Goal: Find specific page/section: Find specific page/section

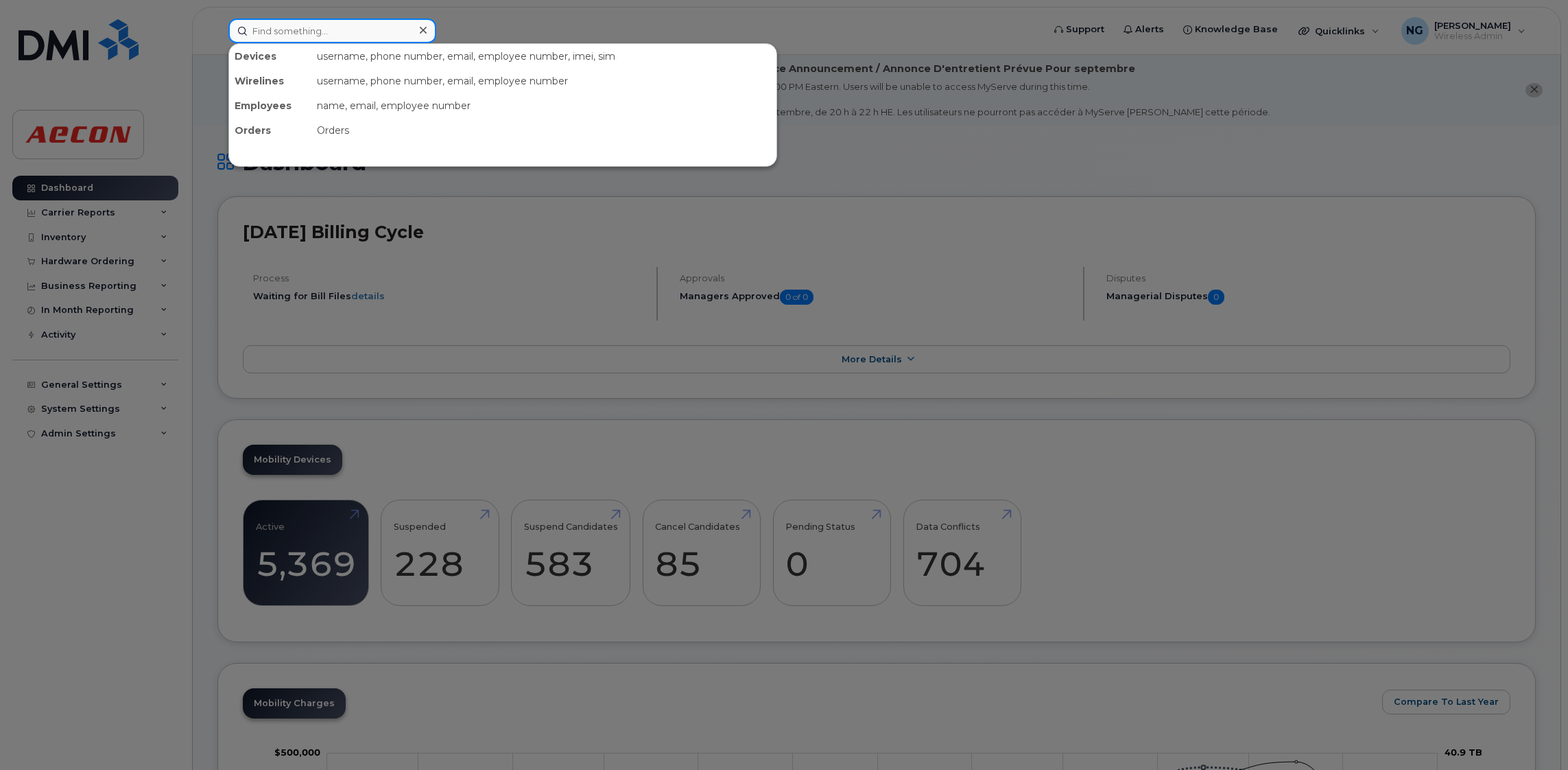
click at [261, 28] on input at bounding box center [332, 30] width 208 height 25
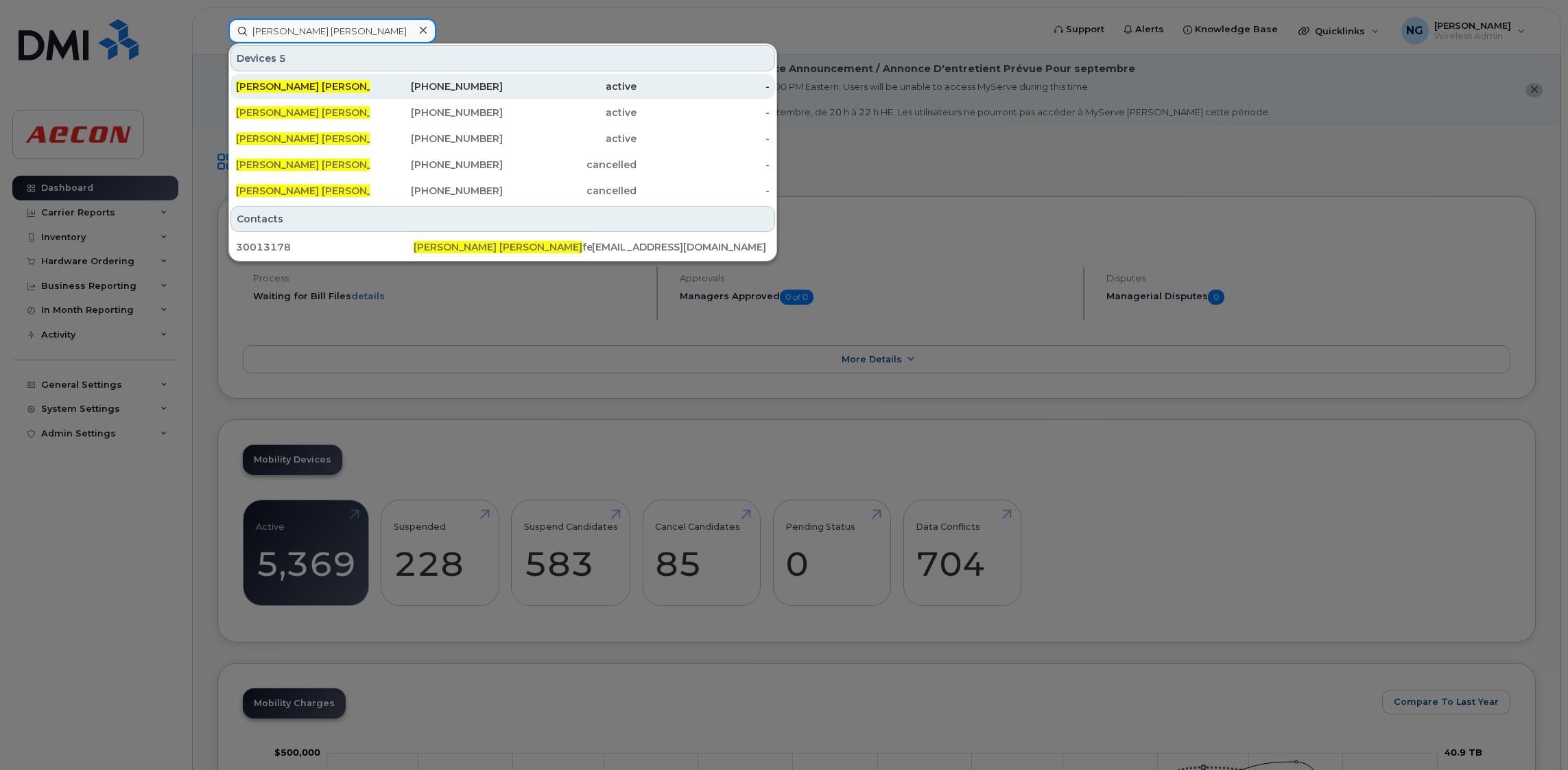
type input "danny ben"
click at [479, 94] on div "519-319-7580" at bounding box center [436, 86] width 134 height 25
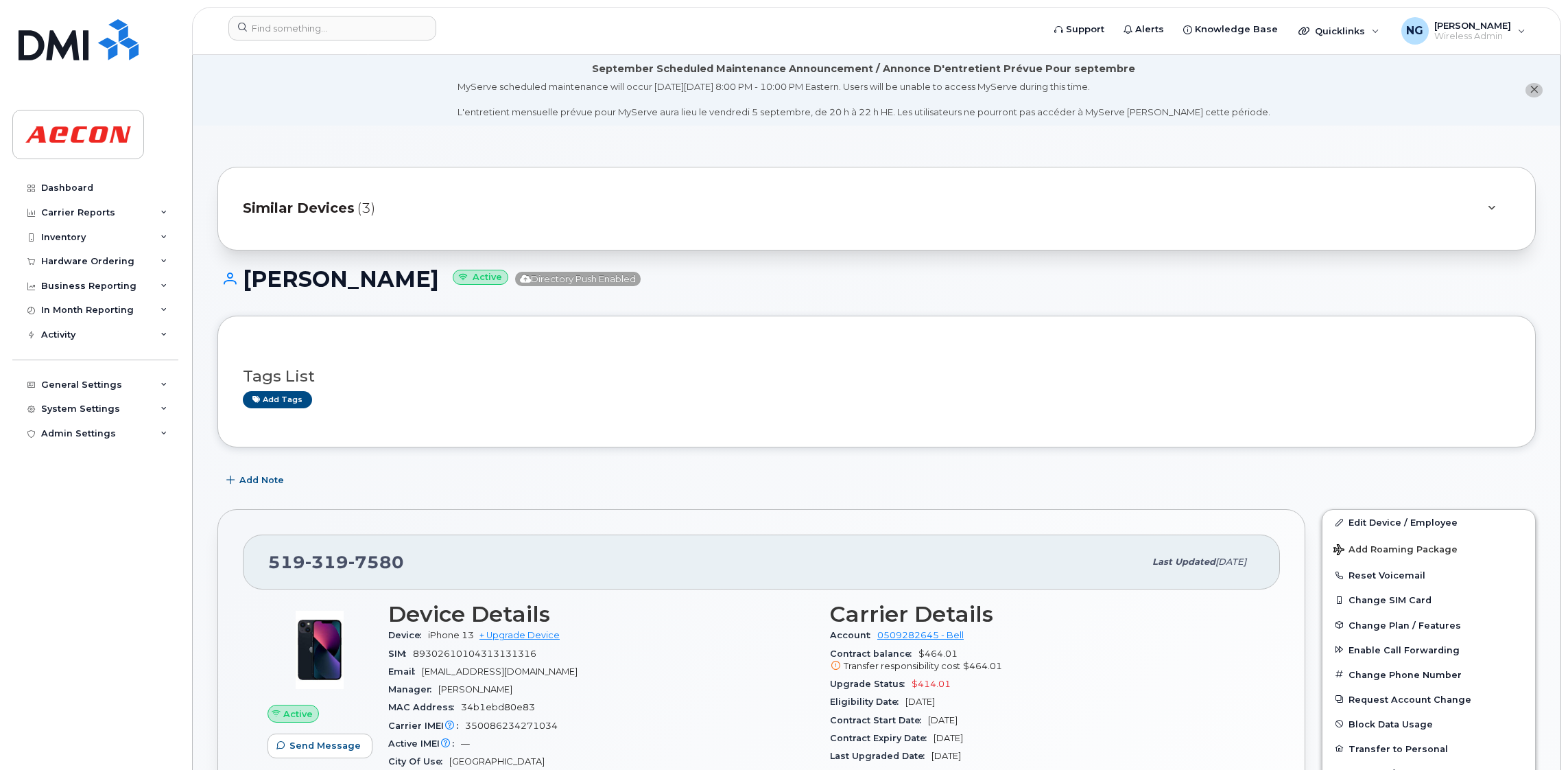
click at [316, 205] on span "Similar Devices" at bounding box center [298, 208] width 112 height 20
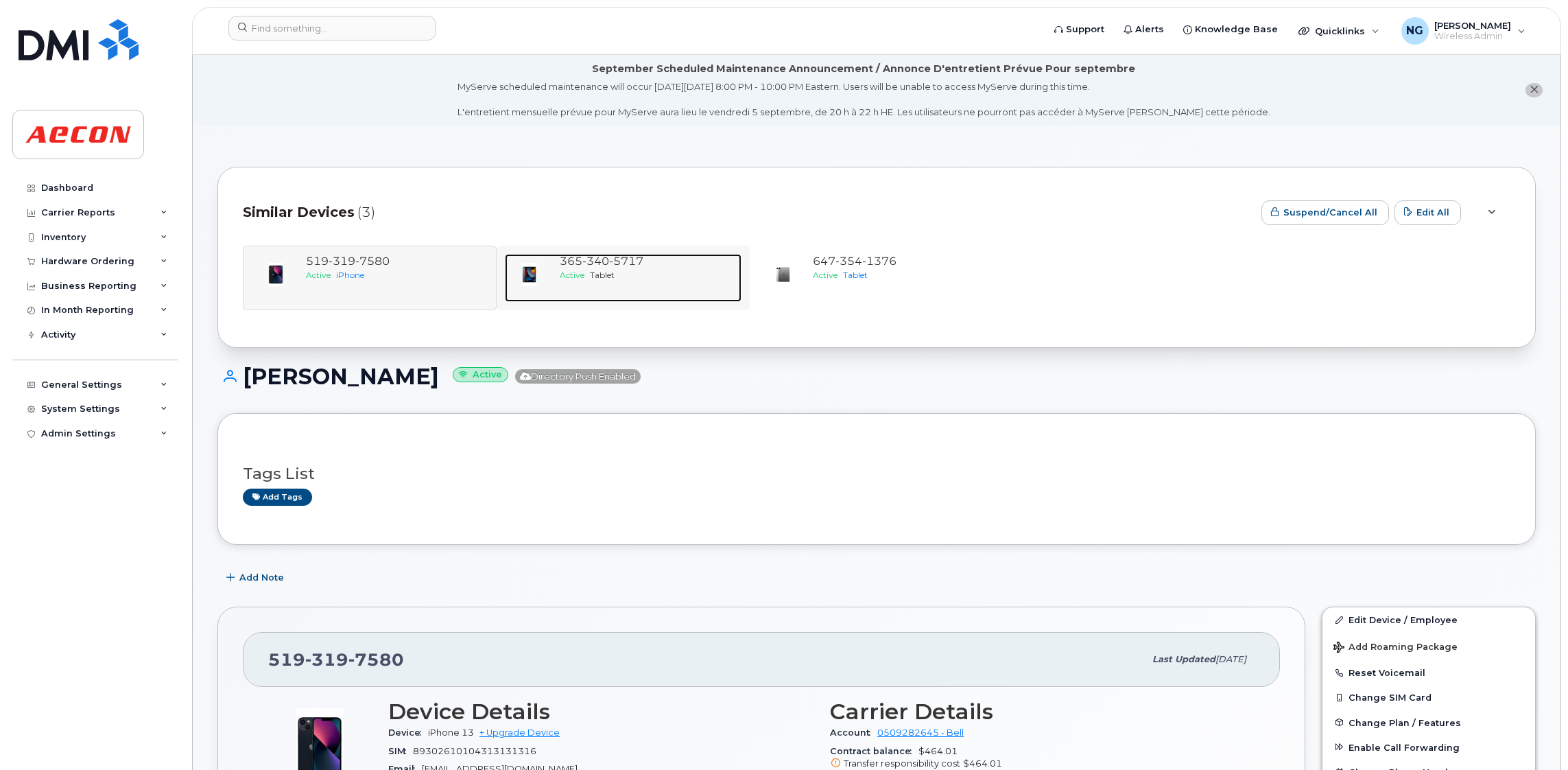
click at [632, 254] on div "365 340 5717" at bounding box center [648, 262] width 177 height 16
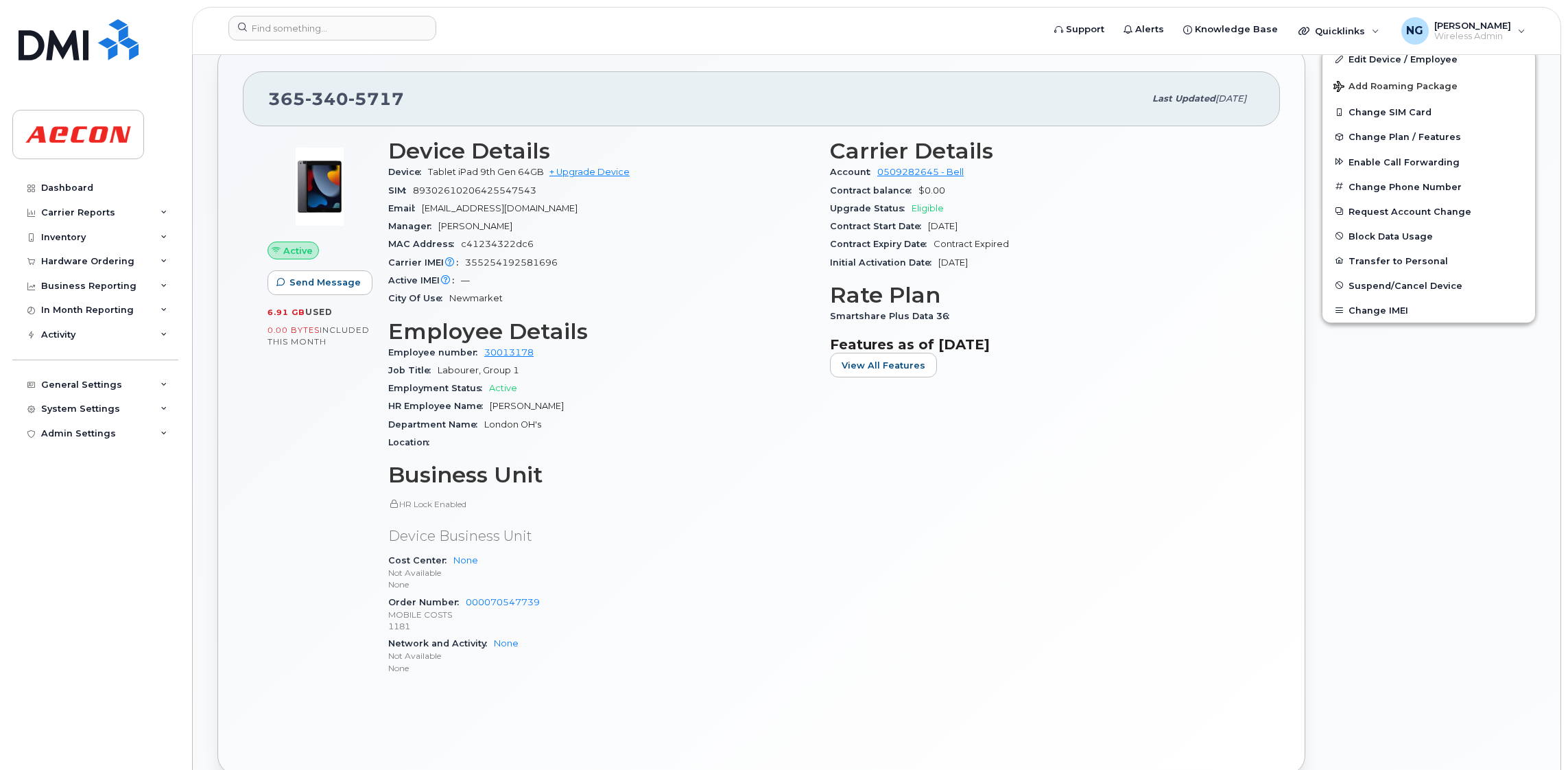
scroll to position [103, 0]
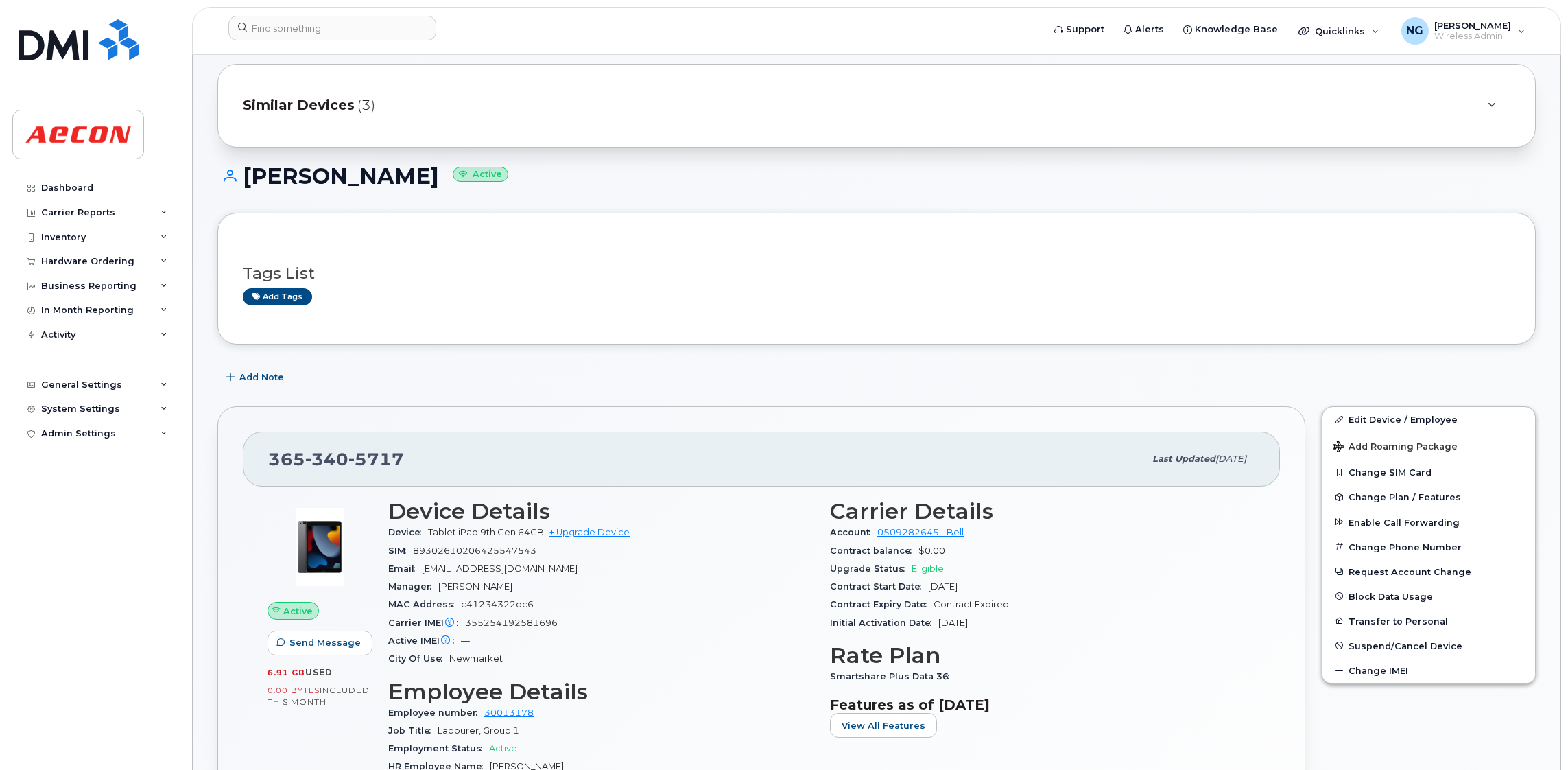
click at [316, 104] on span "Similar Devices" at bounding box center [298, 105] width 112 height 20
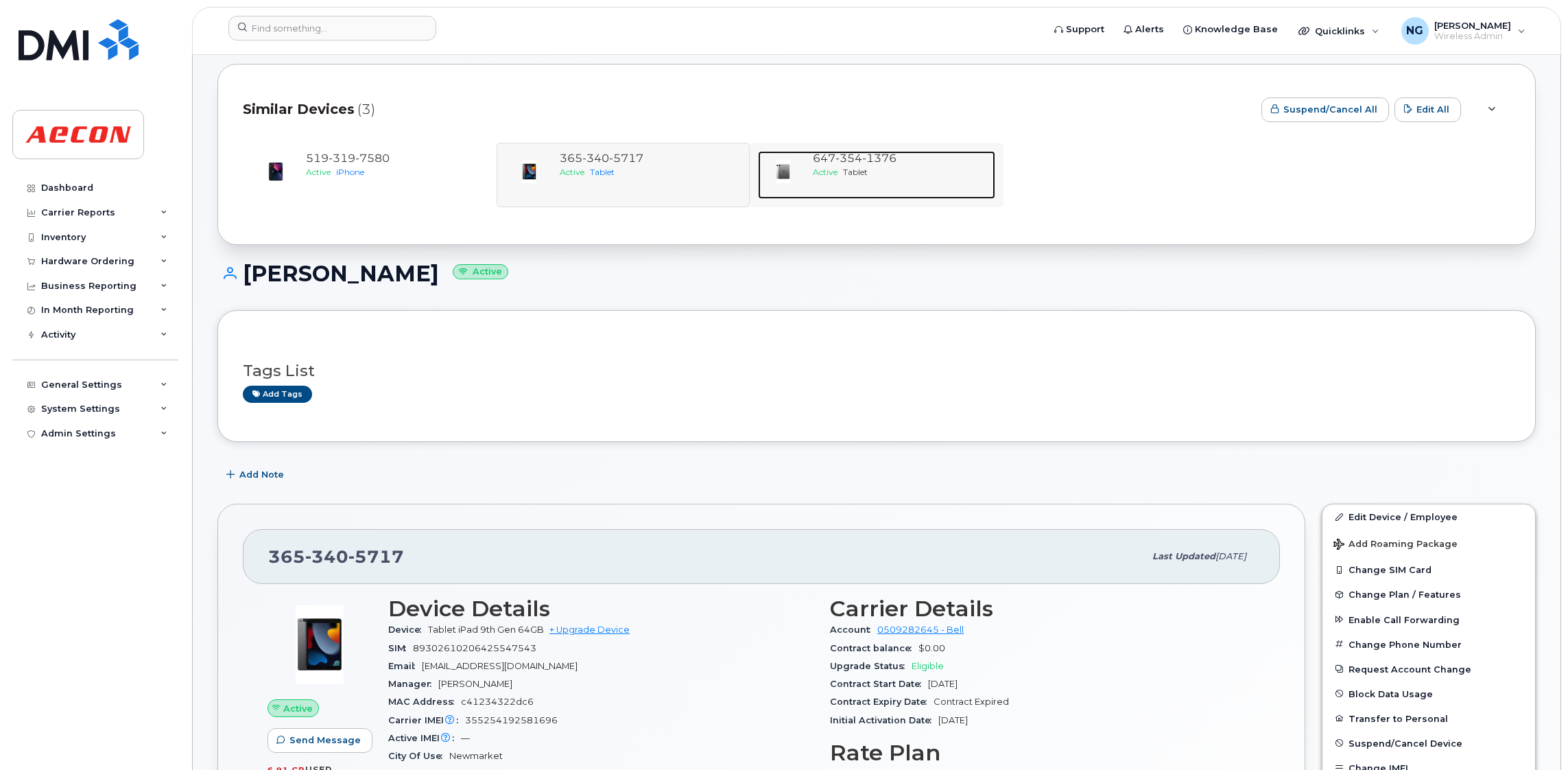
click at [863, 160] on span "1376" at bounding box center [879, 158] width 34 height 13
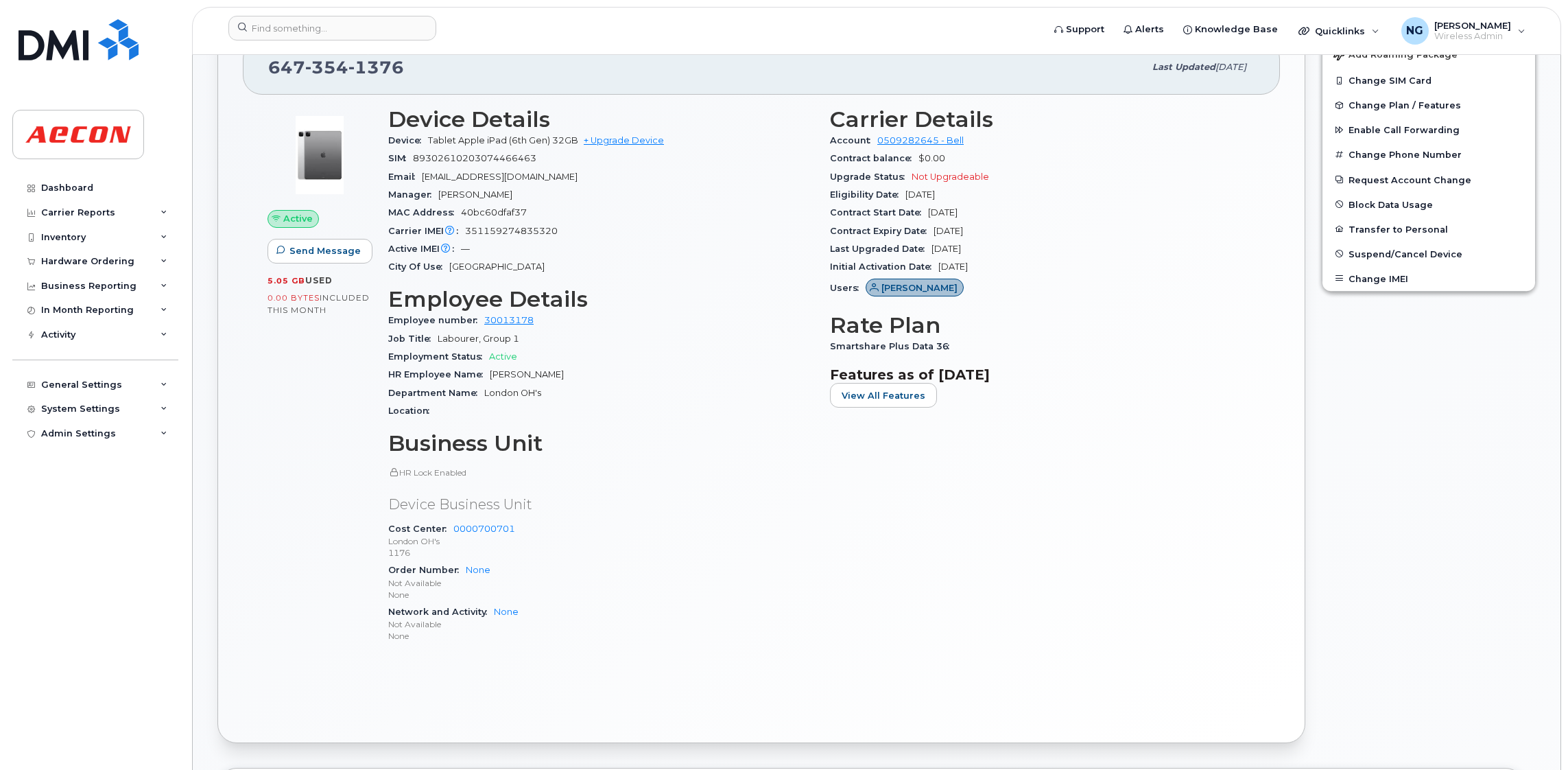
scroll to position [103, 0]
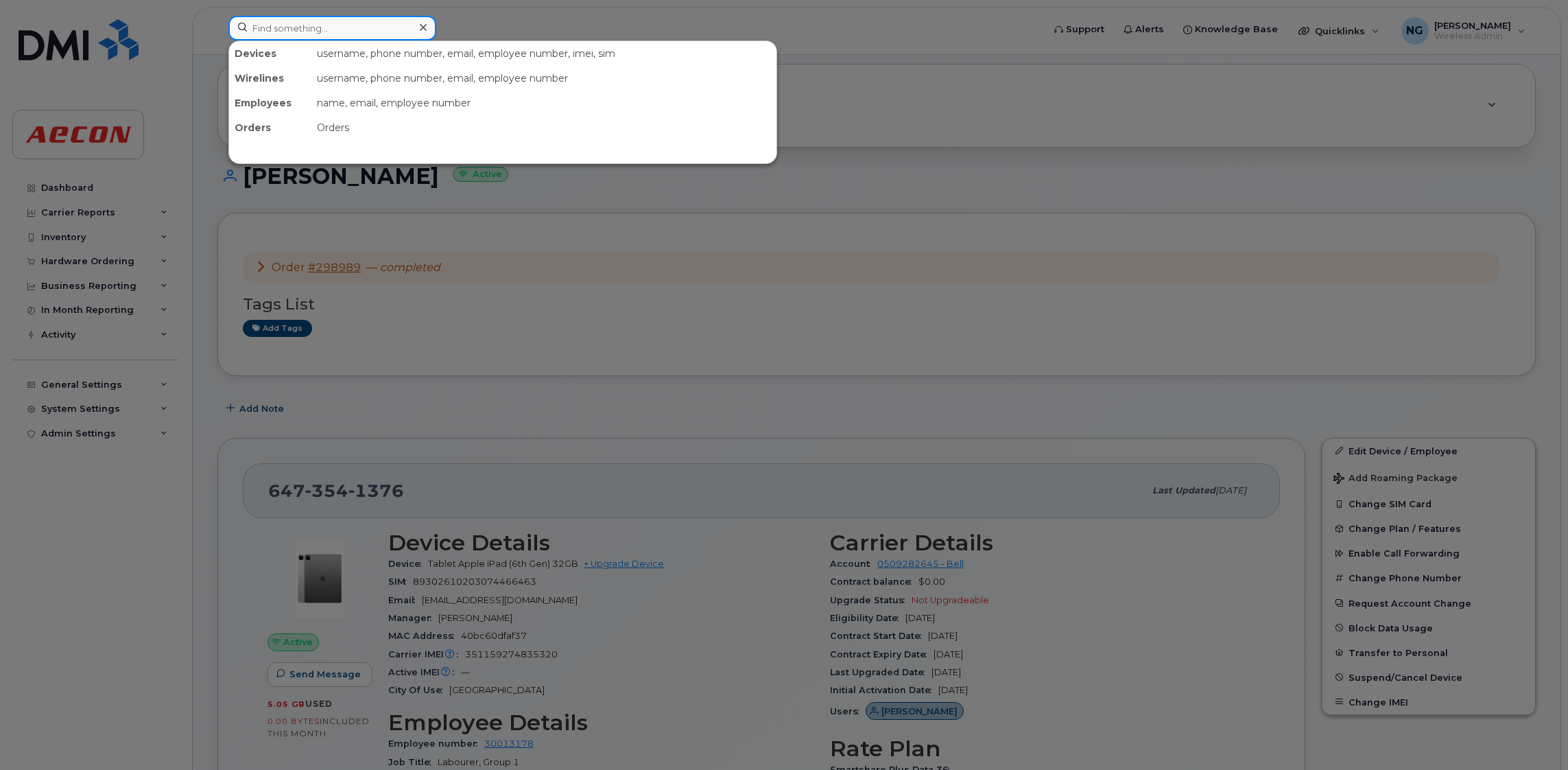
click at [348, 34] on input at bounding box center [332, 28] width 208 height 25
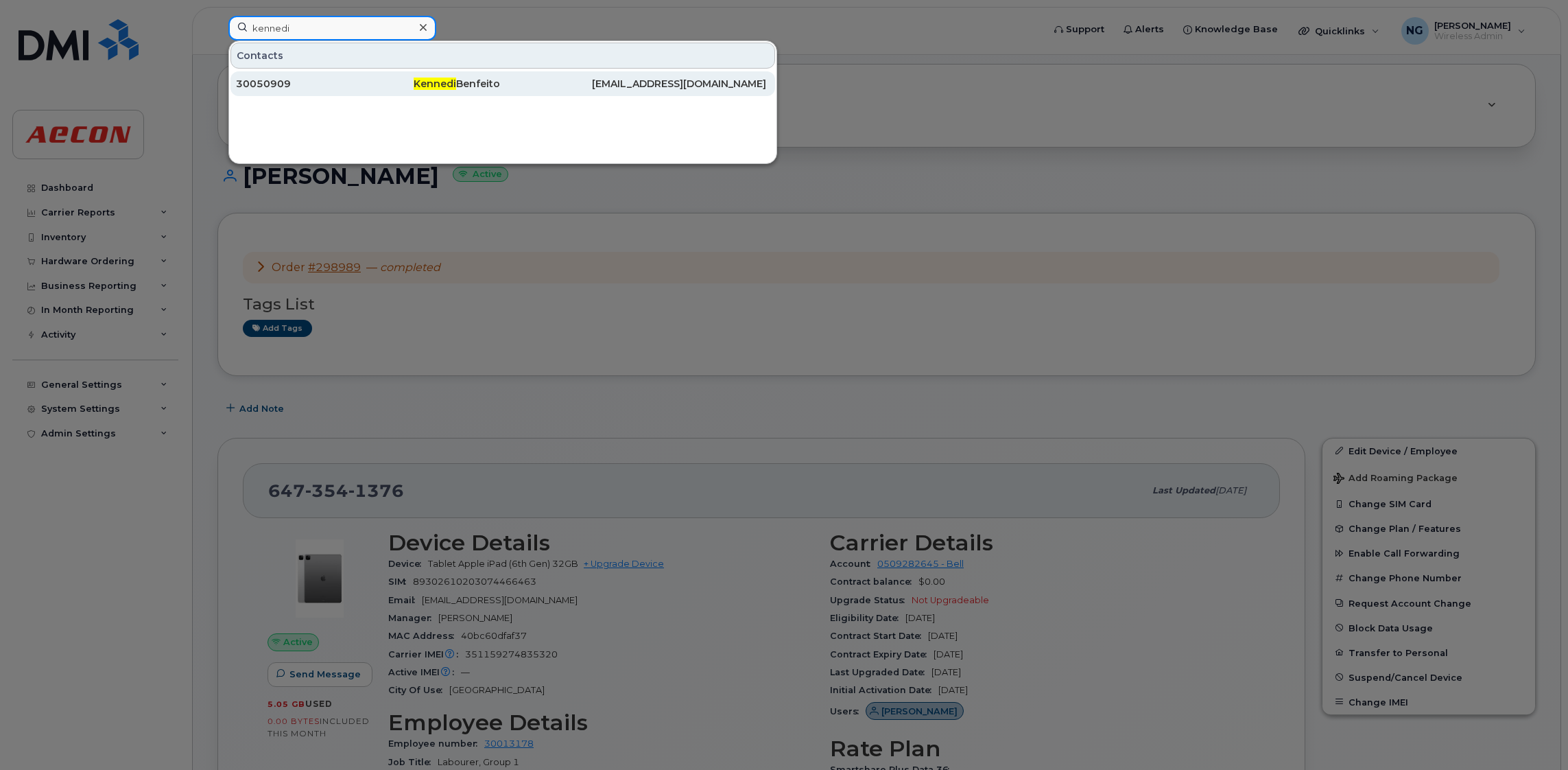
type input "kennedi"
click at [454, 84] on span "Kennedi" at bounding box center [435, 84] width 43 height 13
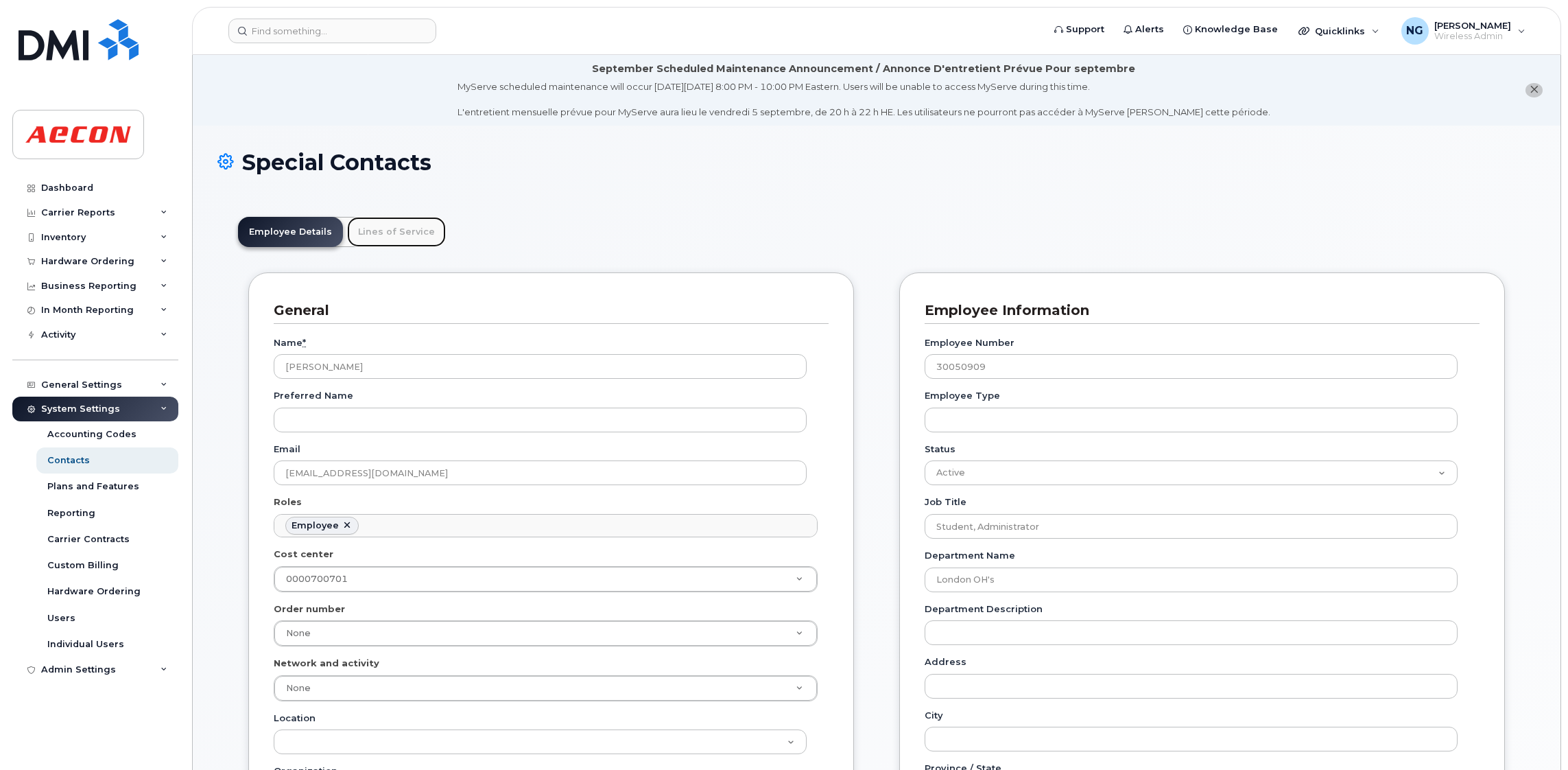
click at [381, 226] on link "Lines of Service" at bounding box center [396, 232] width 99 height 30
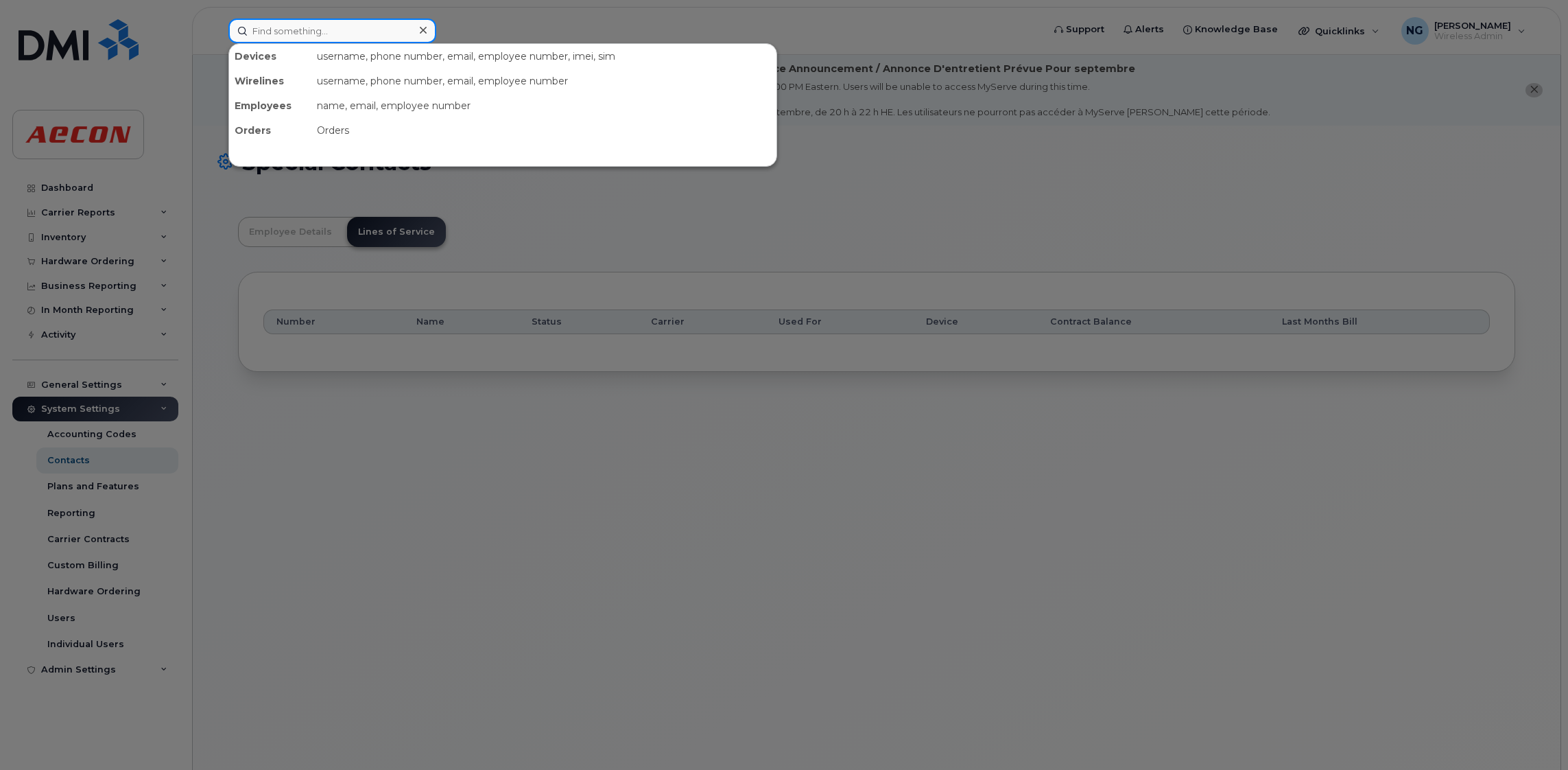
click at [328, 33] on input at bounding box center [332, 30] width 208 height 25
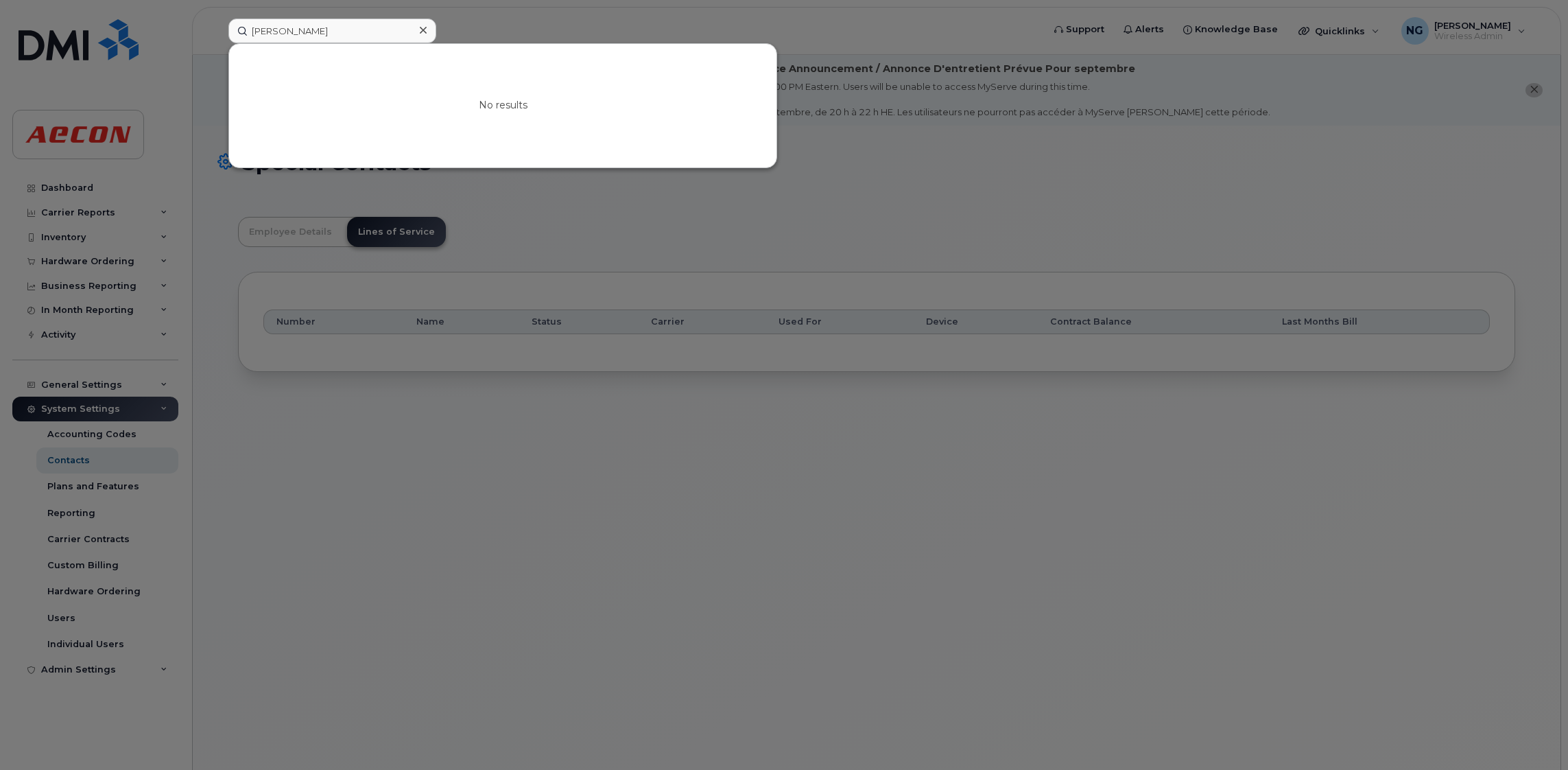
drag, startPoint x: 343, startPoint y: 13, endPoint x: 244, endPoint y: 16, distance: 99.0
click at [244, 16] on div at bounding box center [784, 385] width 1568 height 770
click at [343, 28] on input "[PERSON_NAME]" at bounding box center [332, 30] width 208 height 25
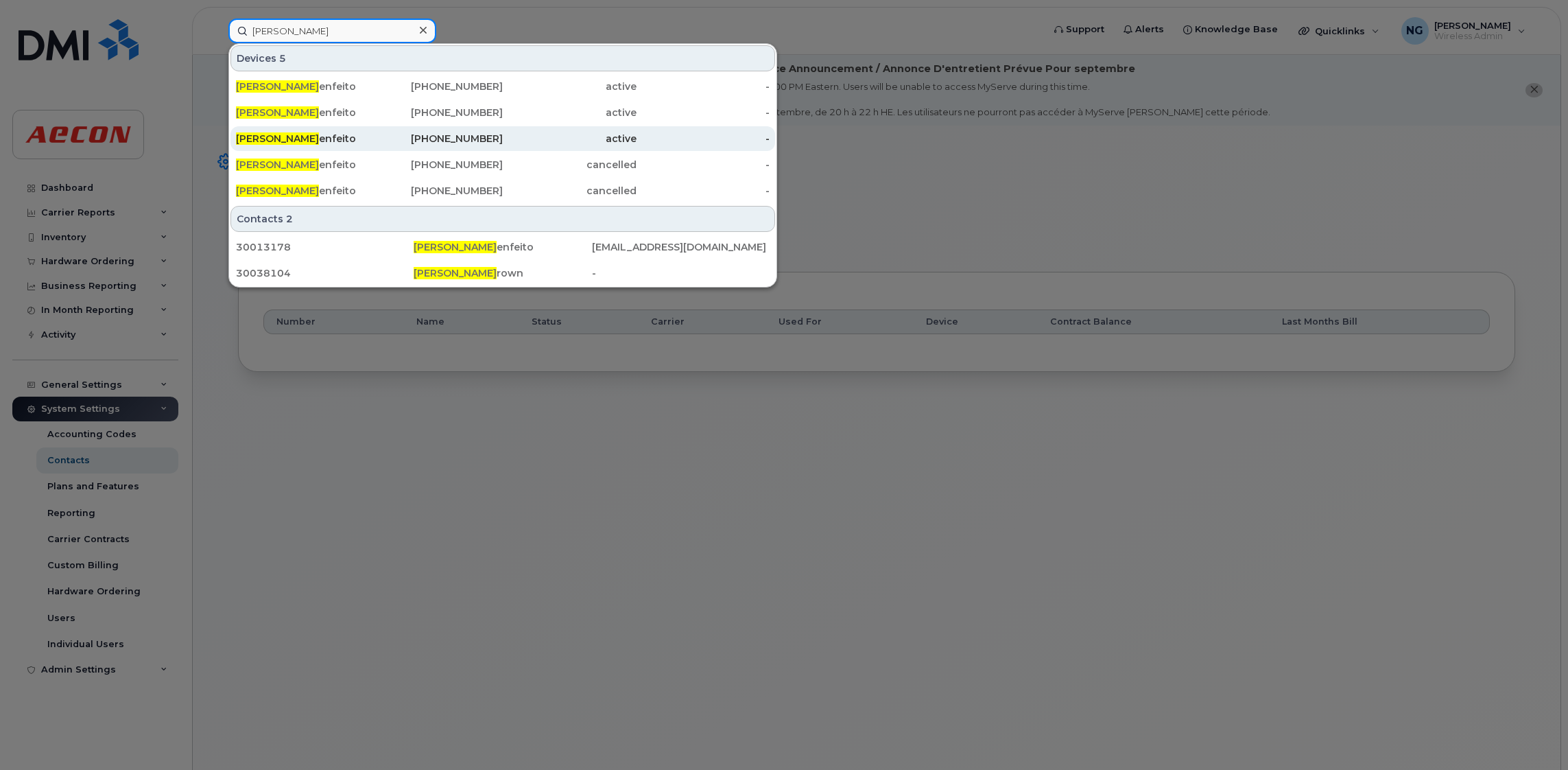
type input "[PERSON_NAME]"
click at [452, 135] on div "[PHONE_NUMBER]" at bounding box center [436, 138] width 134 height 13
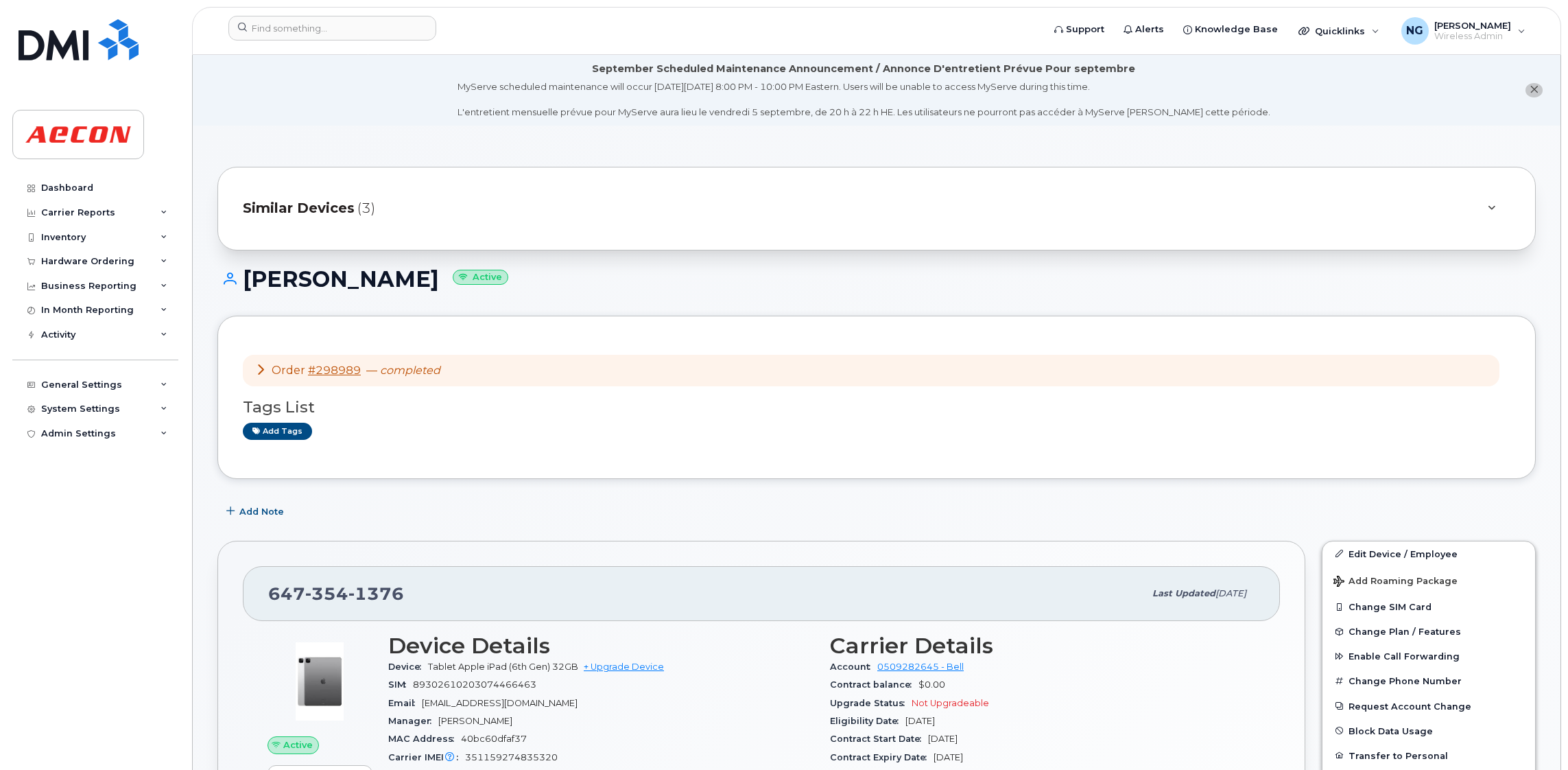
click at [320, 214] on span "Similar Devices" at bounding box center [298, 208] width 112 height 20
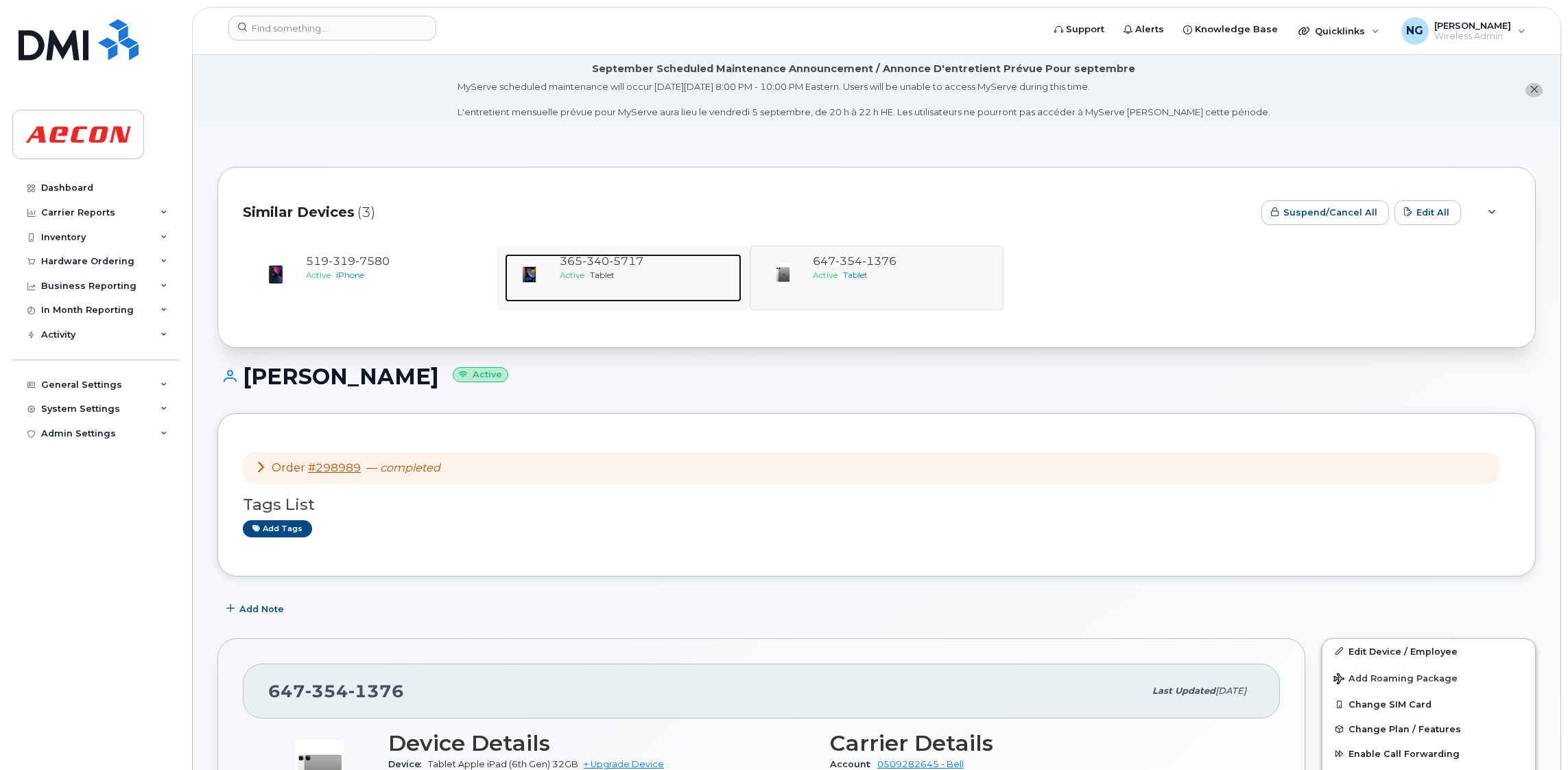
click at [665, 276] on div "Active Tablet" at bounding box center [648, 275] width 177 height 12
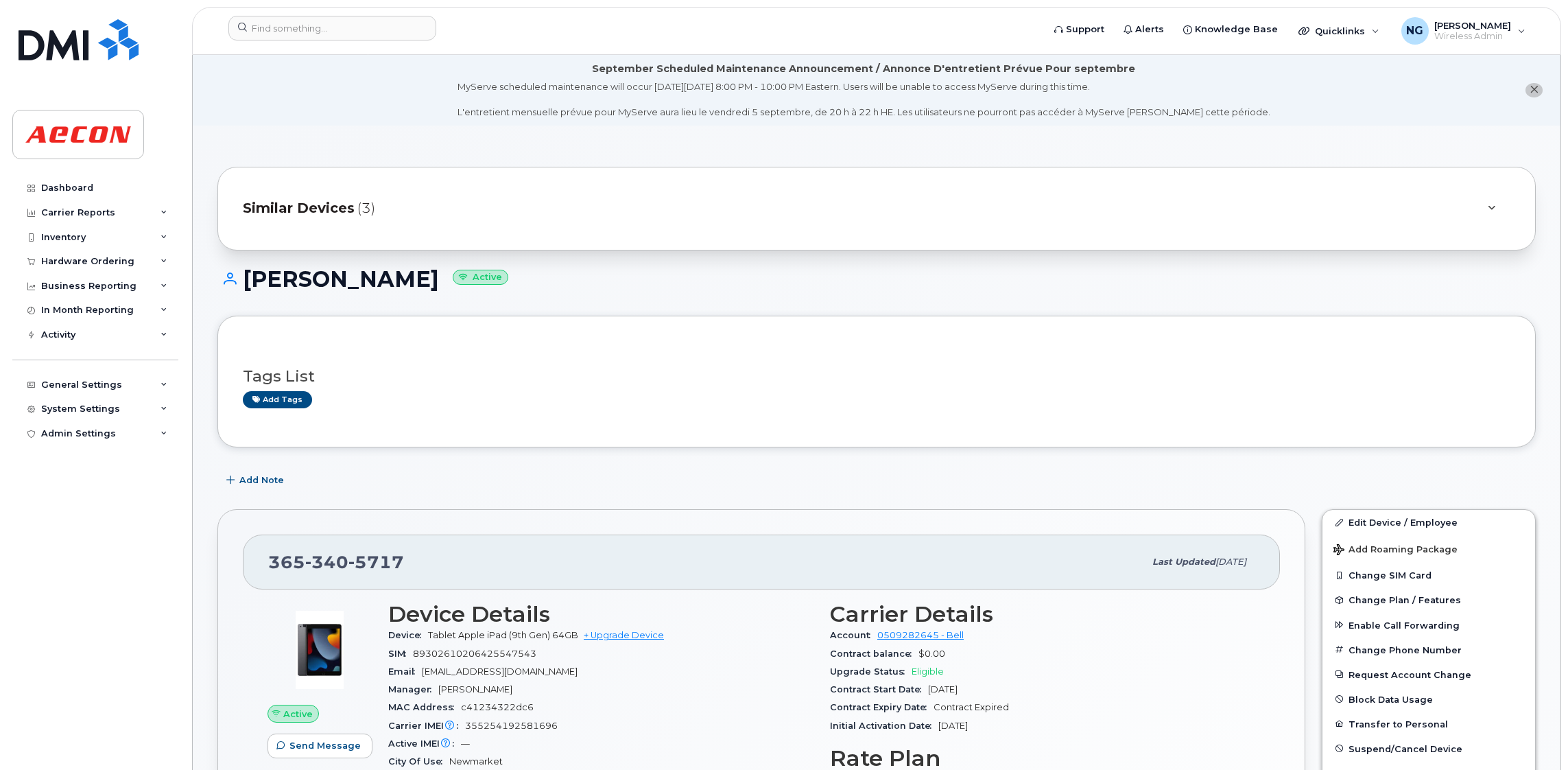
click at [287, 204] on span "Similar Devices" at bounding box center [298, 208] width 112 height 20
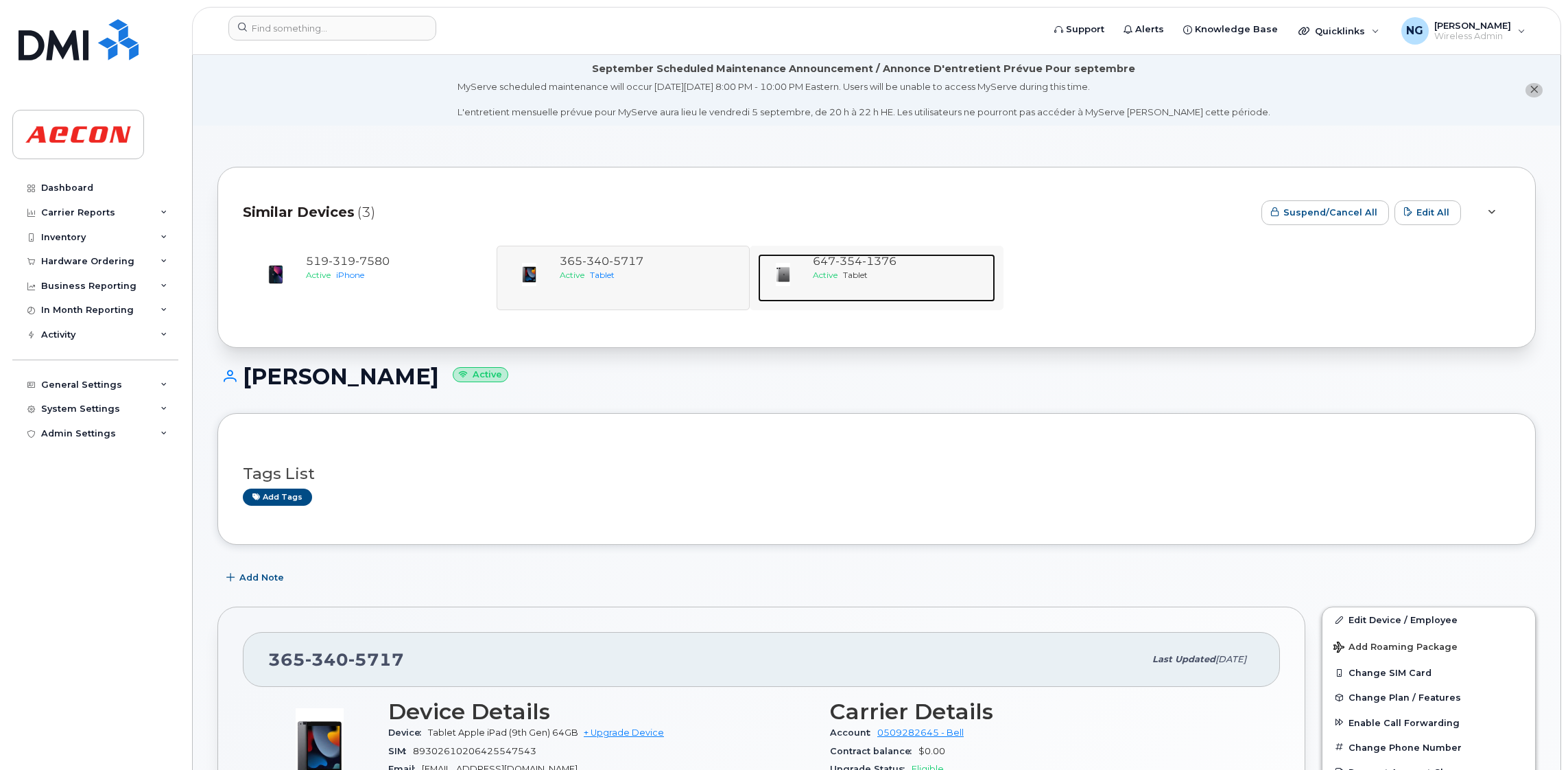
click at [836, 264] on span "354" at bounding box center [849, 261] width 27 height 13
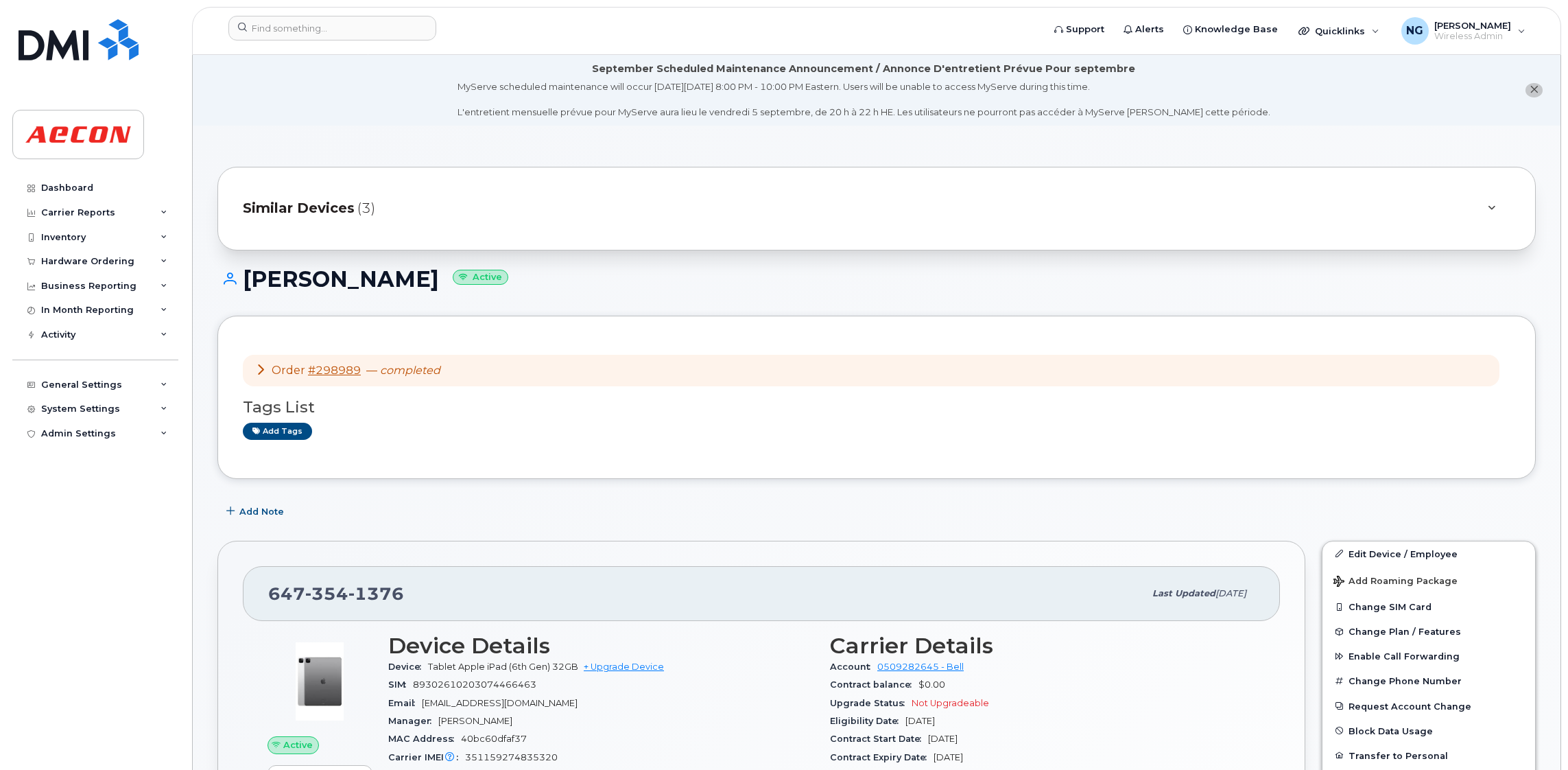
click at [316, 213] on span "Similar Devices" at bounding box center [298, 208] width 112 height 20
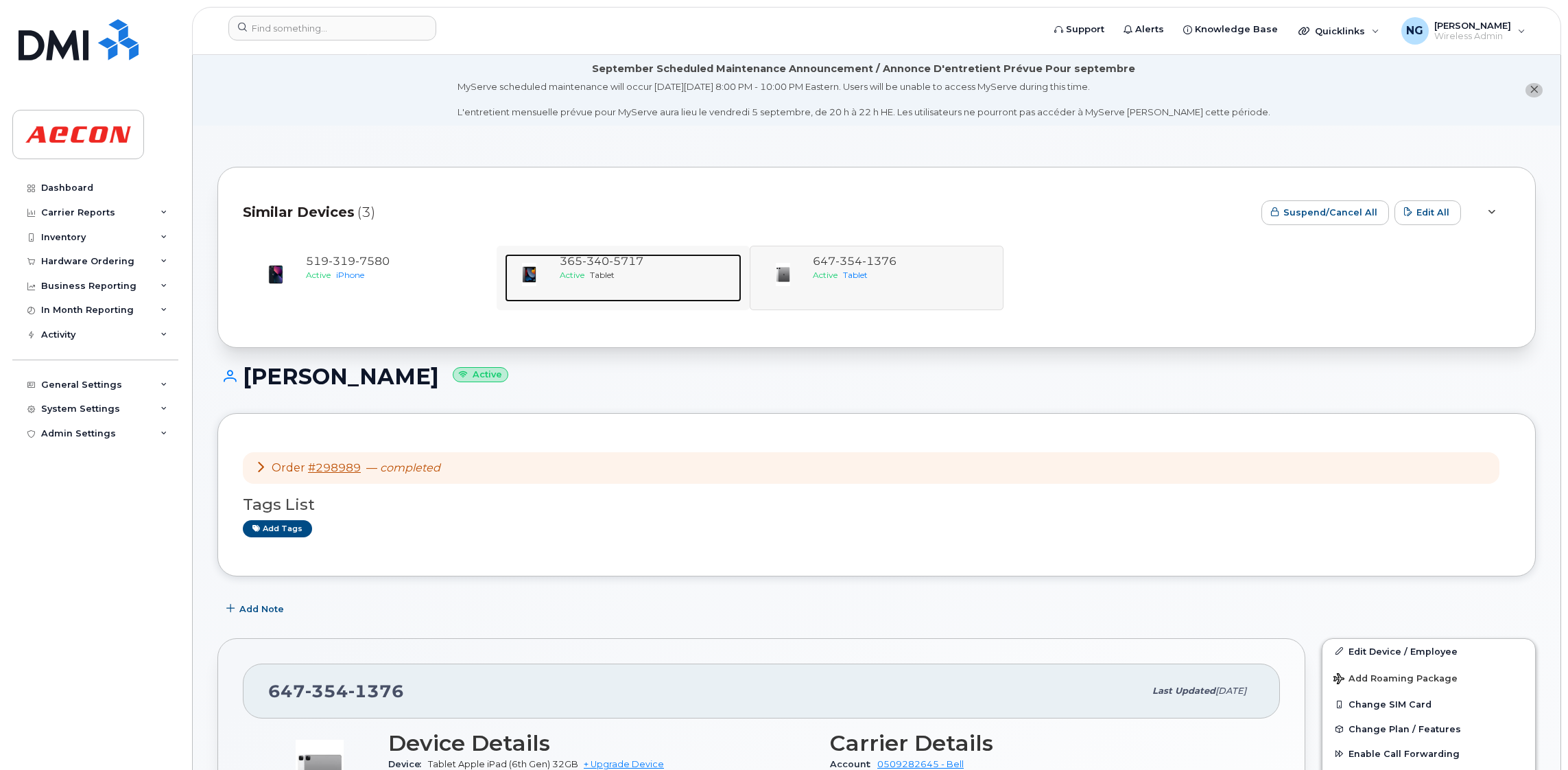
click at [580, 270] on span "Active" at bounding box center [571, 275] width 25 height 10
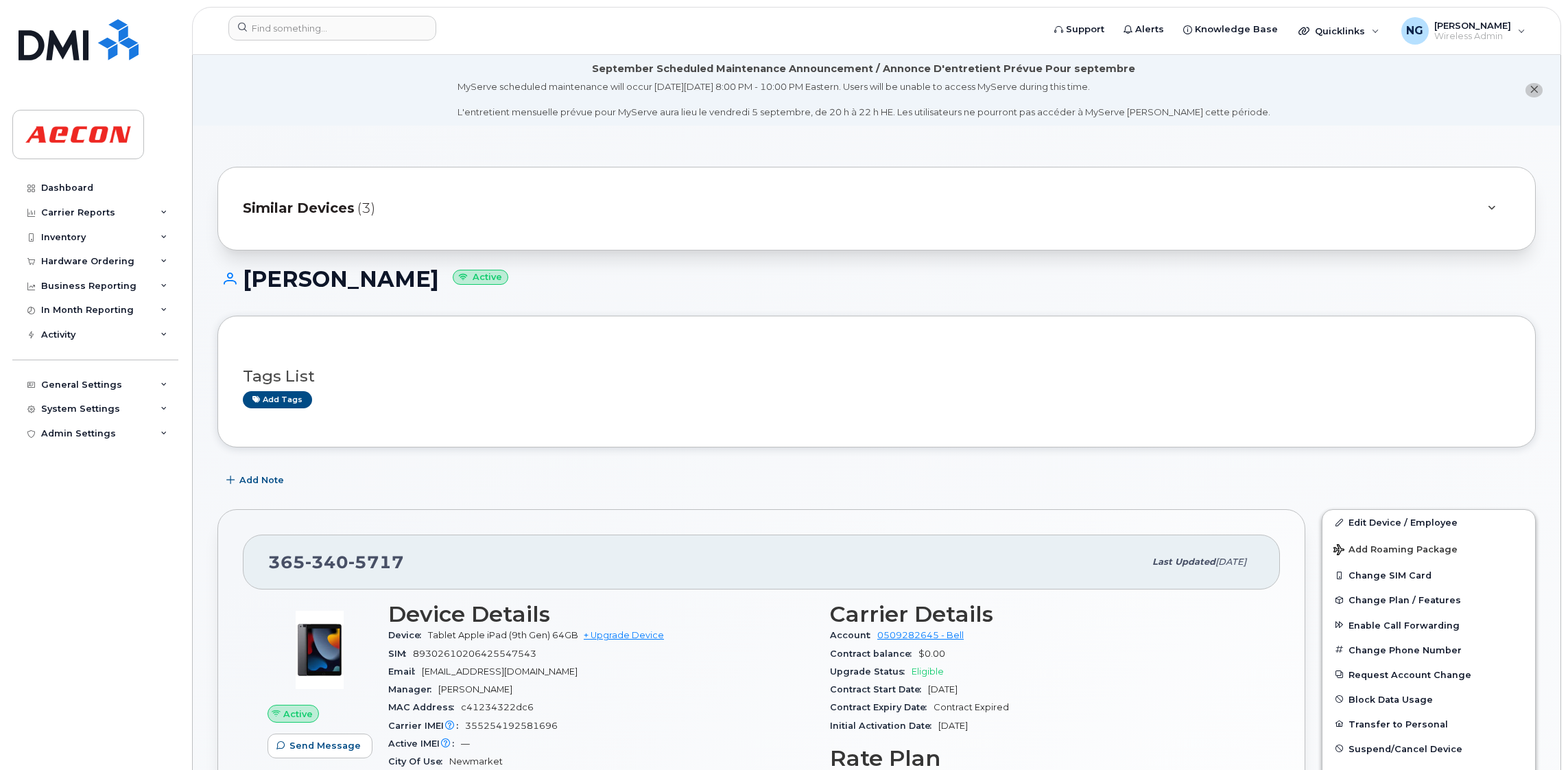
scroll to position [308, 0]
